Goal: Navigation & Orientation: Find specific page/section

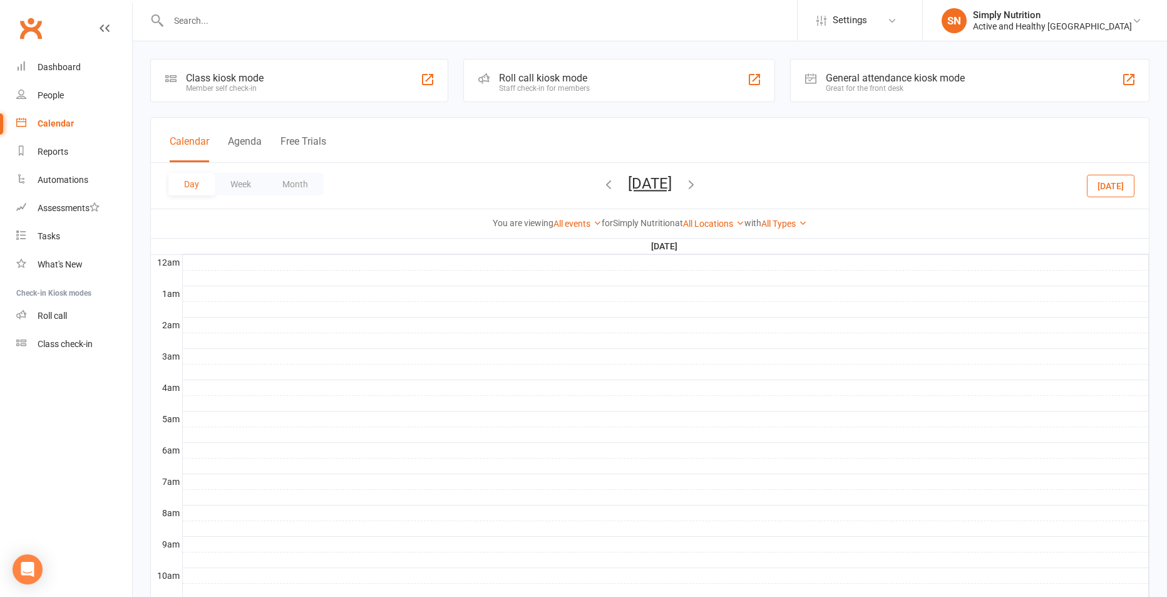
click at [628, 181] on button "[DATE]" at bounding box center [650, 184] width 44 height 18
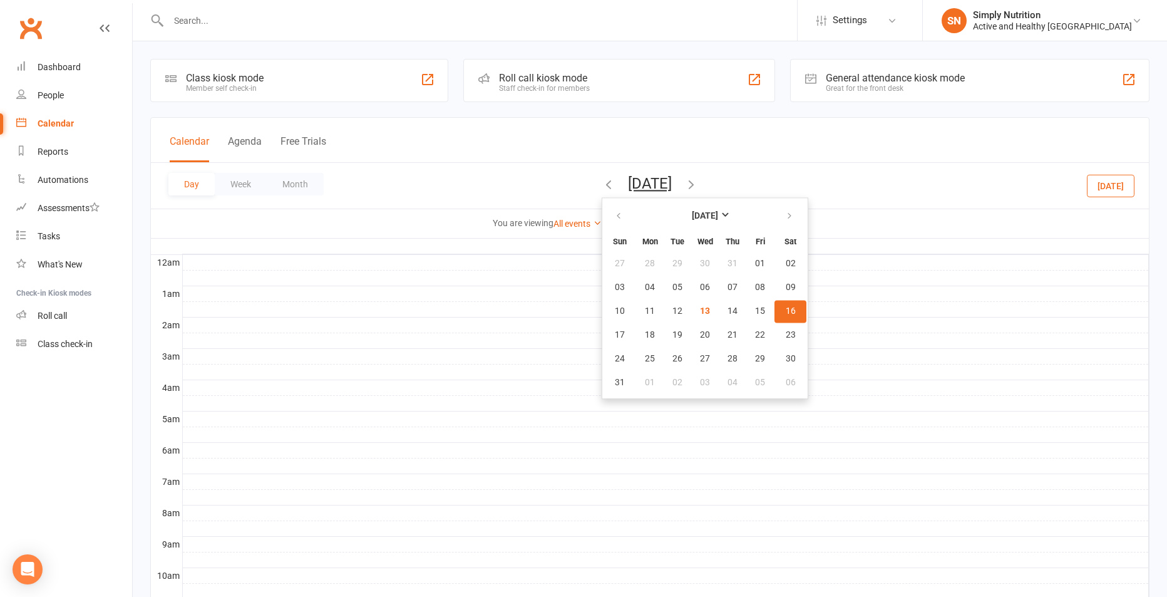
click at [774, 313] on button "16" at bounding box center [790, 311] width 32 height 23
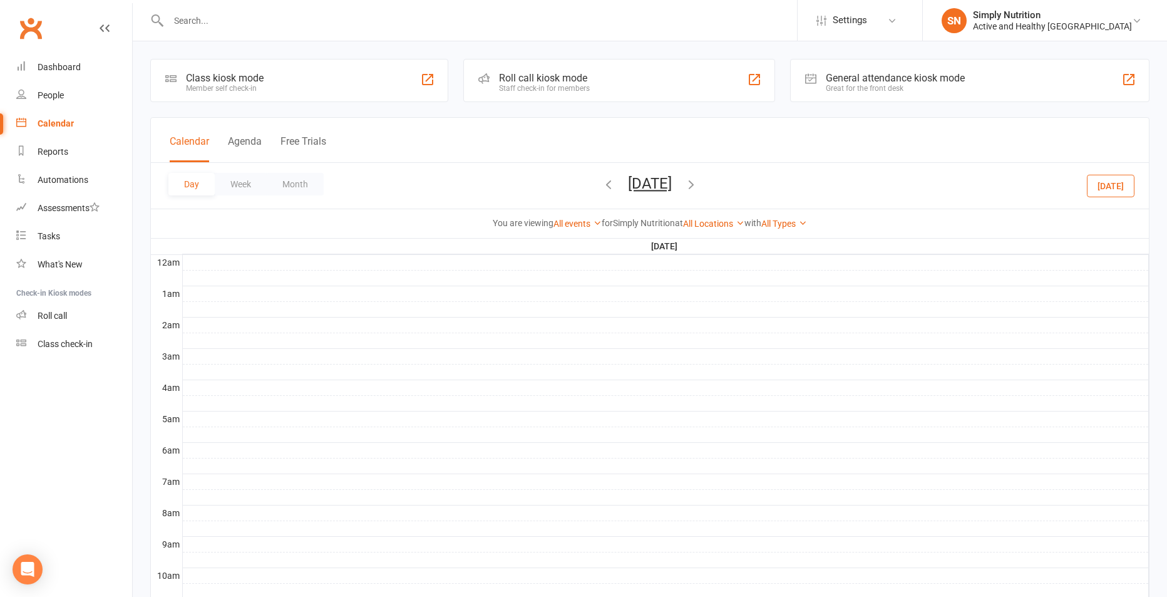
click at [45, 126] on div "Calendar" at bounding box center [56, 123] width 36 height 10
click at [564, 173] on div "Day Week Month [DATE] [DATE] Sun Mon Tue Wed Thu Fri Sat 27 28 29 30 31 01 02 0…" at bounding box center [650, 186] width 998 height 46
click at [61, 70] on div "Dashboard" at bounding box center [59, 67] width 43 height 10
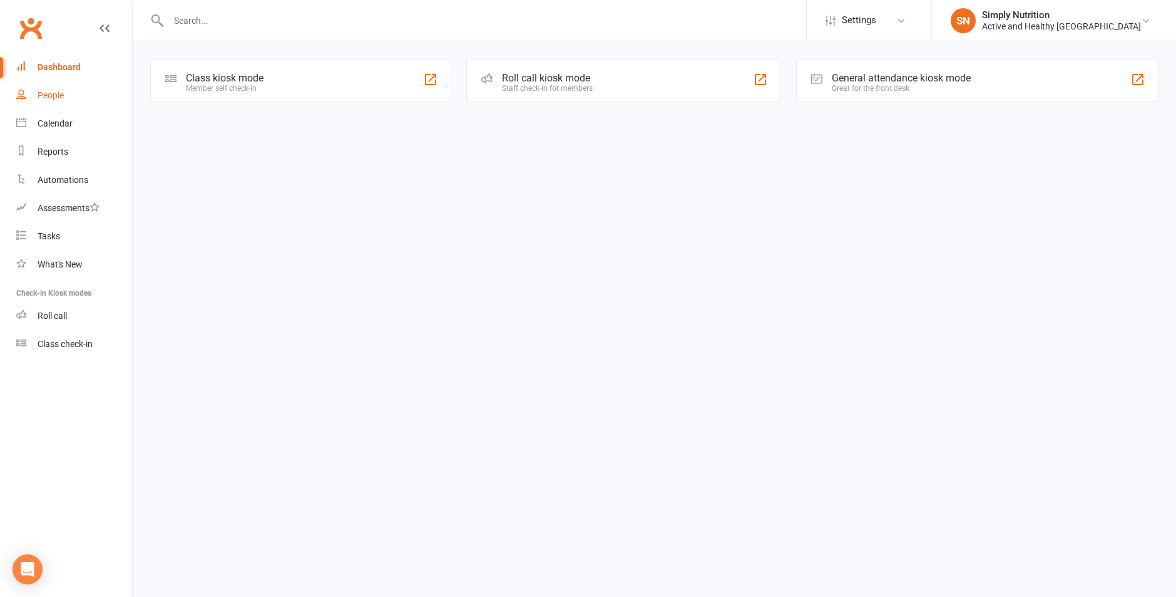
click at [54, 94] on div "People" at bounding box center [51, 95] width 26 height 10
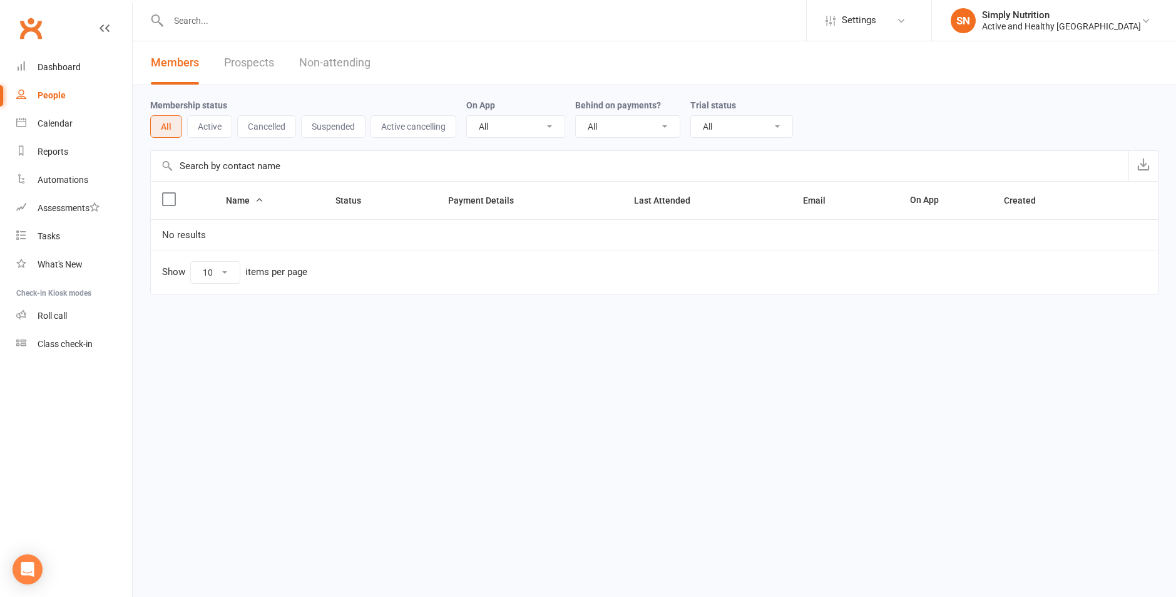
click at [244, 70] on link "Prospects" at bounding box center [249, 62] width 50 height 43
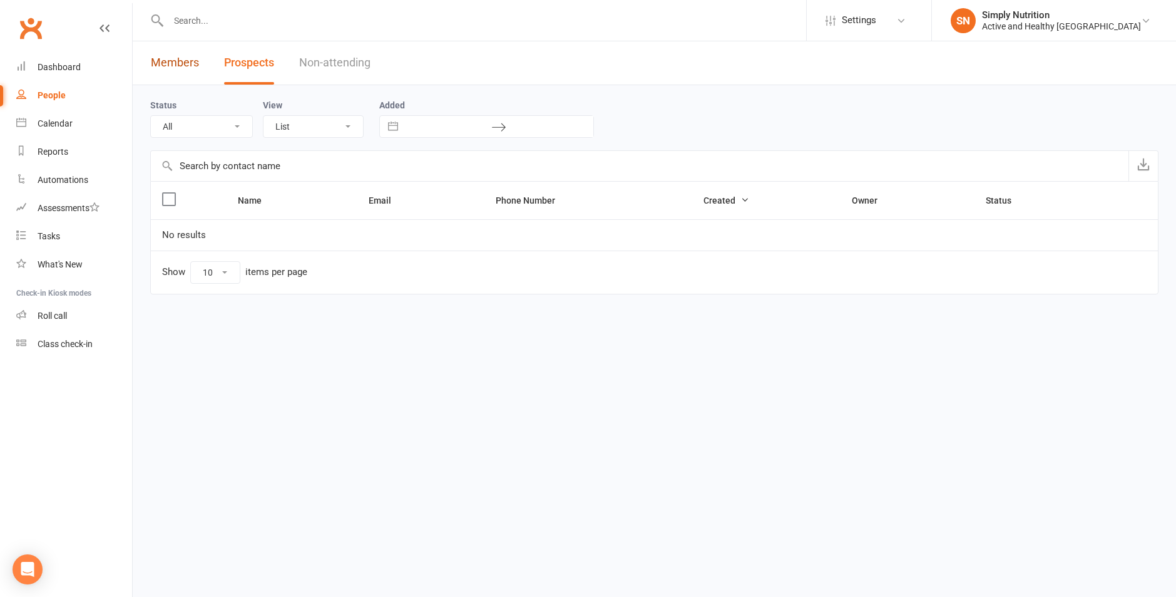
click at [197, 66] on link "Members" at bounding box center [175, 62] width 48 height 43
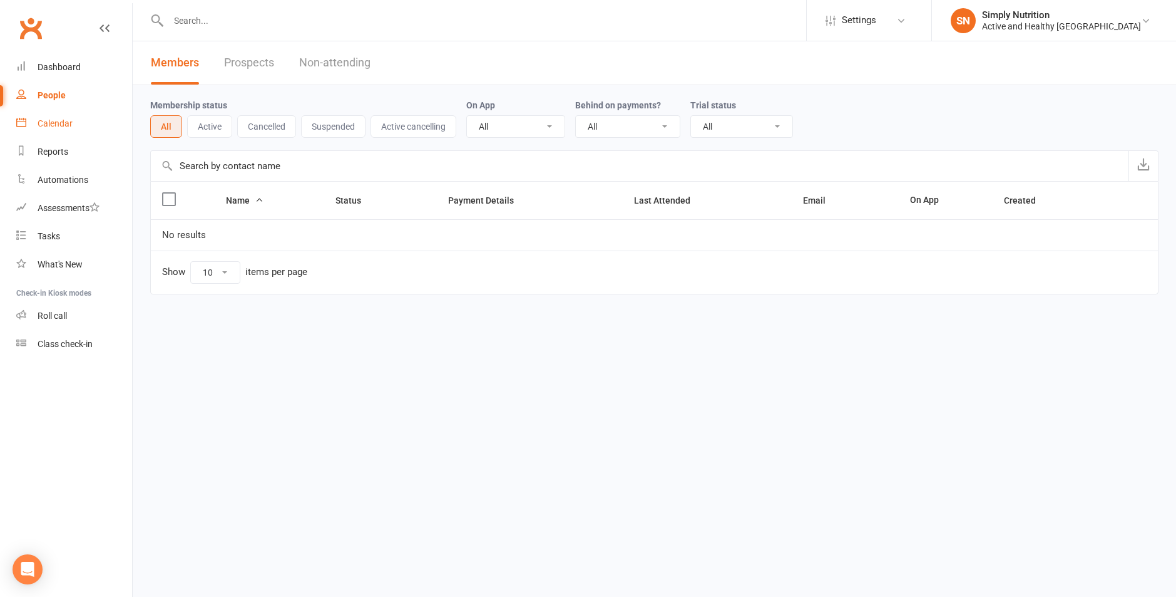
click at [74, 121] on link "Calendar" at bounding box center [74, 124] width 116 height 28
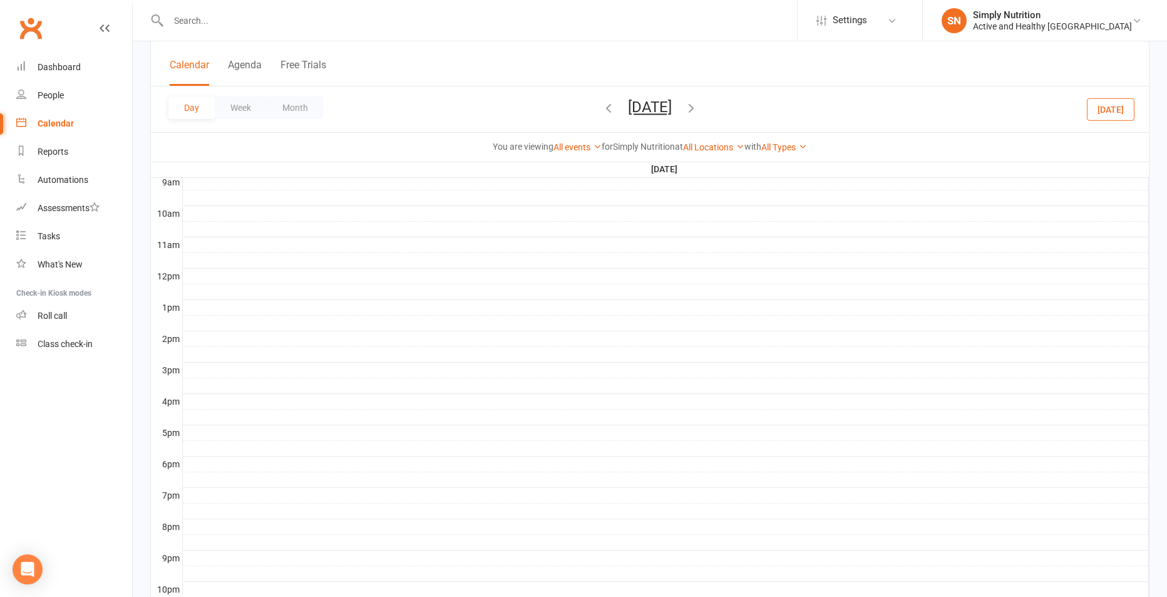
scroll to position [364, 0]
